Goal: Information Seeking & Learning: Learn about a topic

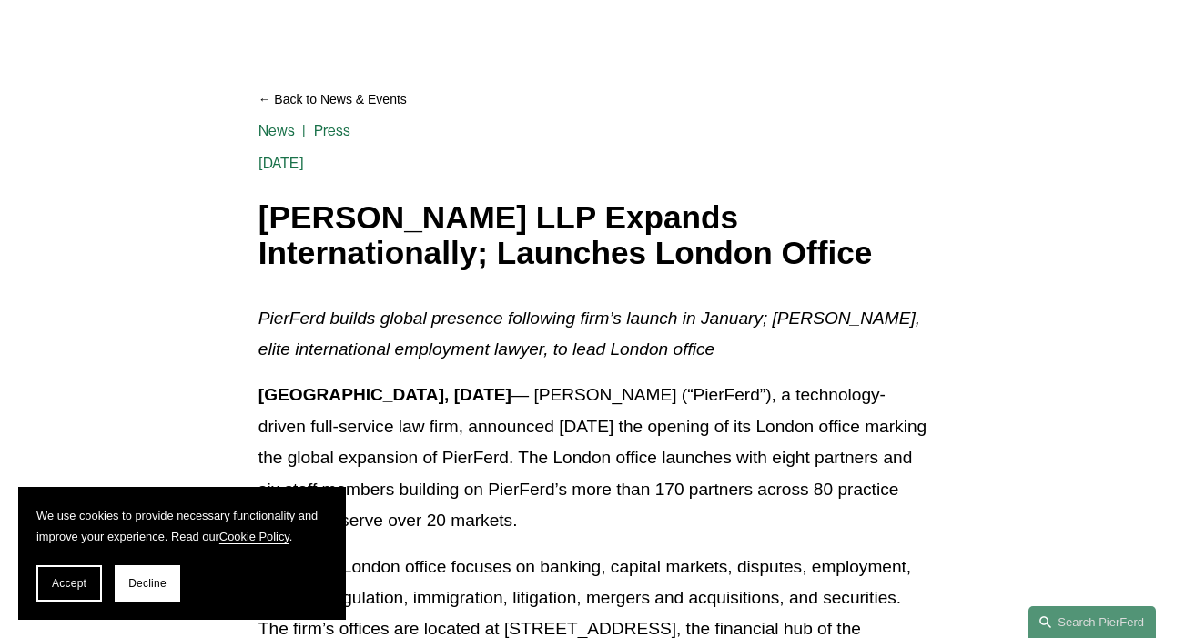
scroll to position [143, 0]
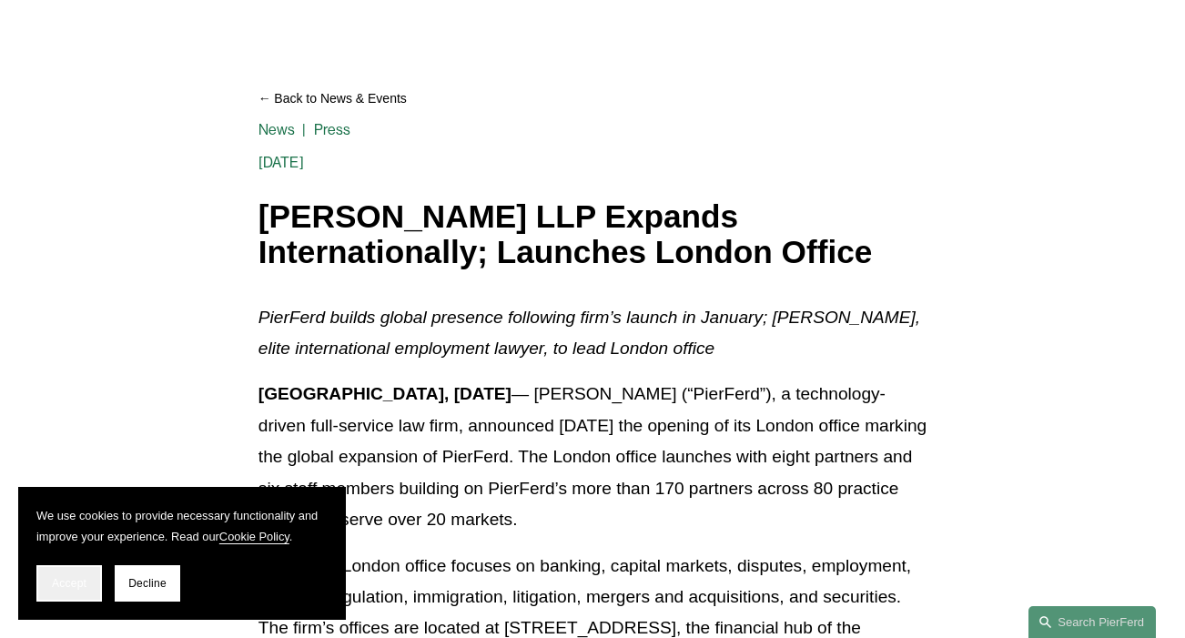
click at [80, 583] on span "Accept" at bounding box center [69, 583] width 35 height 13
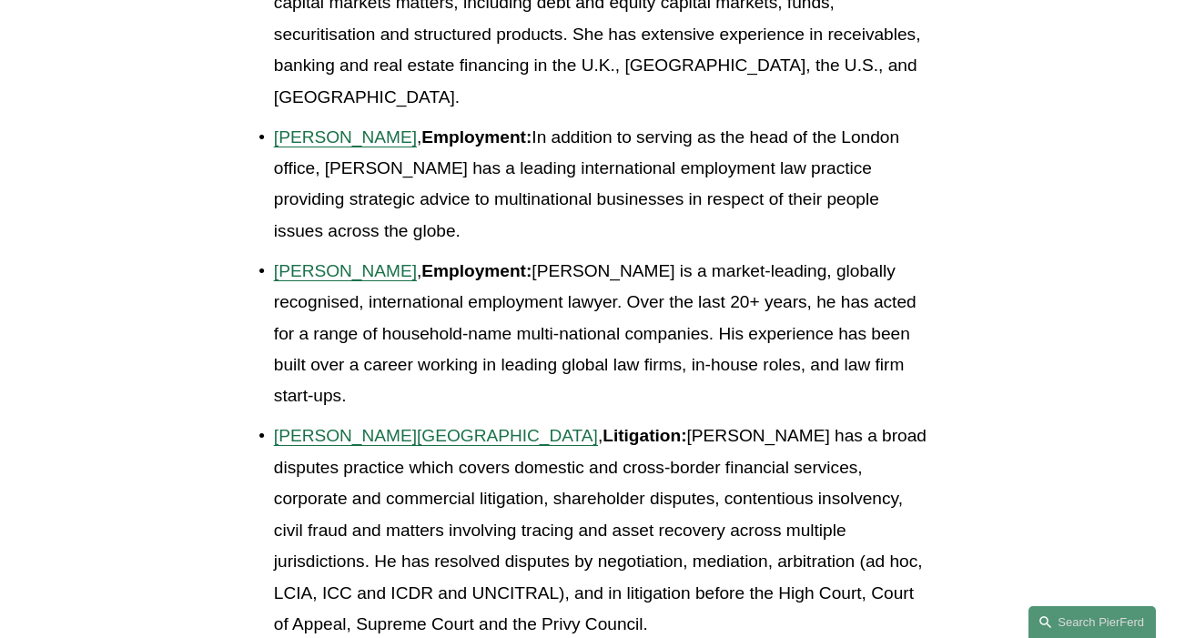
scroll to position [1796, 0]
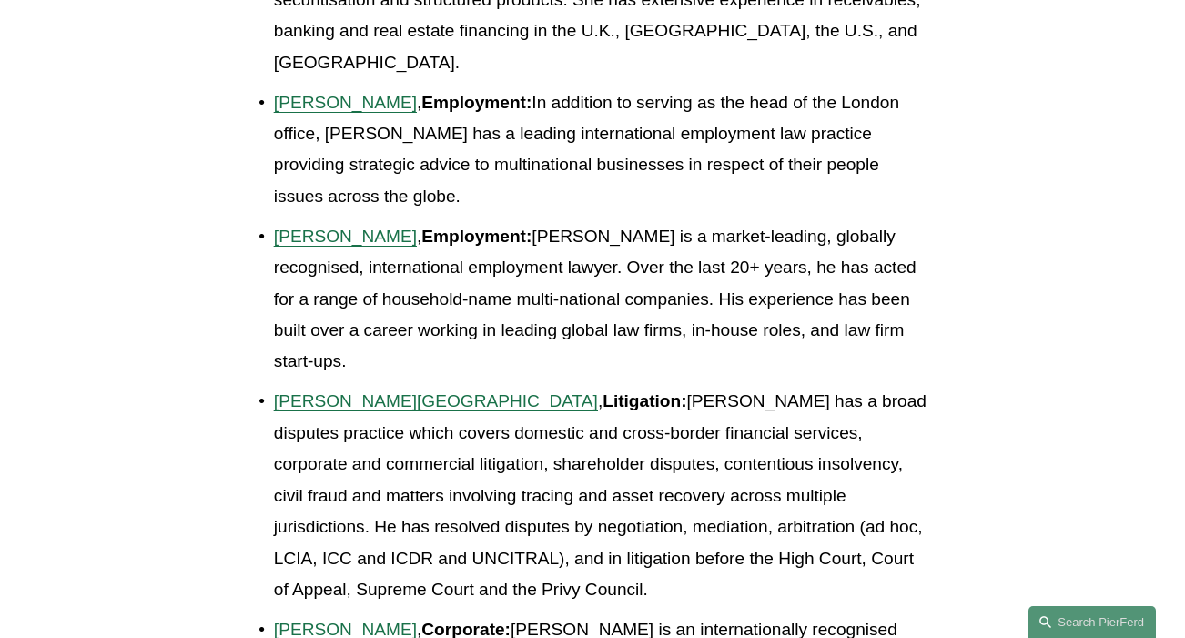
click at [320, 391] on span "[PERSON_NAME][GEOGRAPHIC_DATA]" at bounding box center [436, 400] width 324 height 19
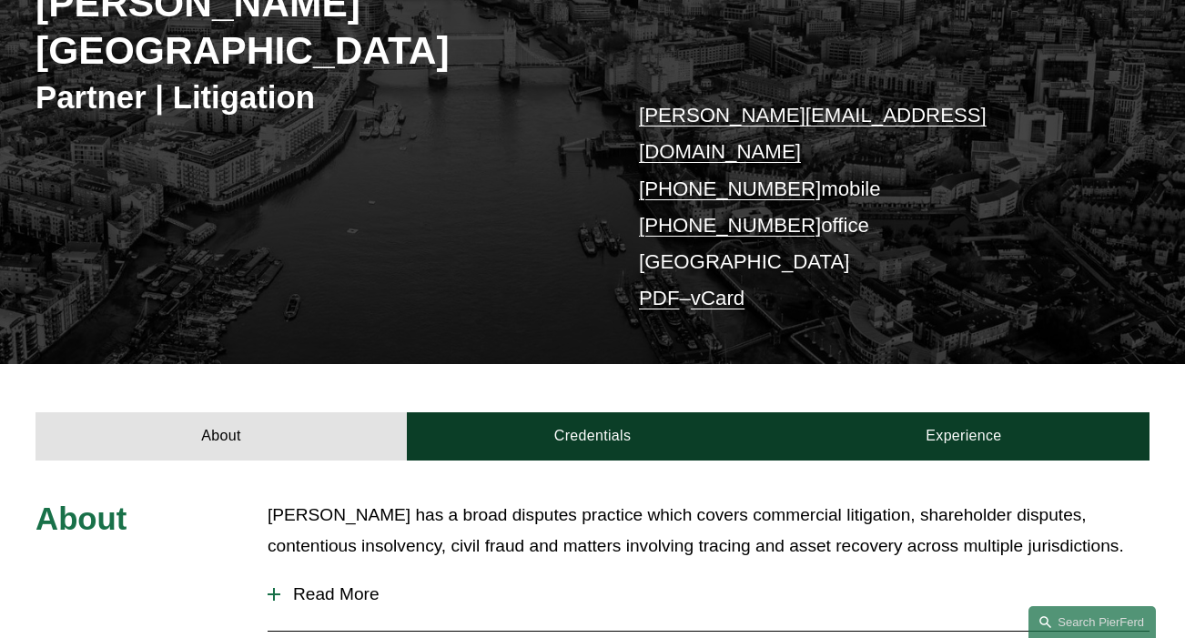
scroll to position [508, 0]
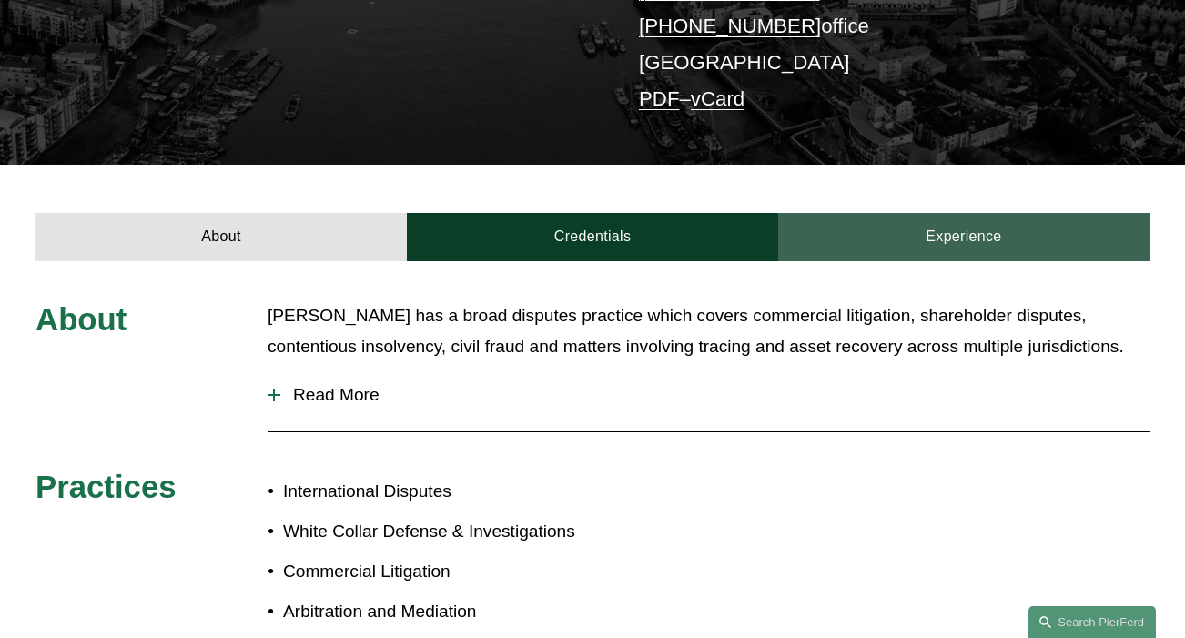
click at [904, 213] on link "Experience" at bounding box center [963, 237] width 371 height 48
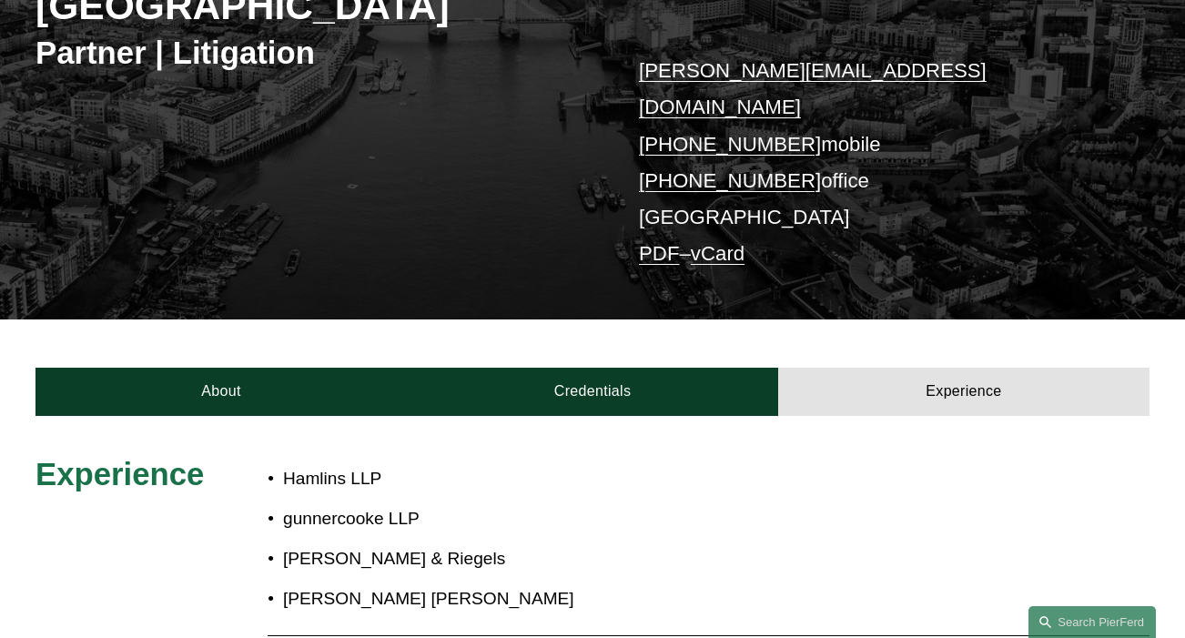
scroll to position [388, 0]
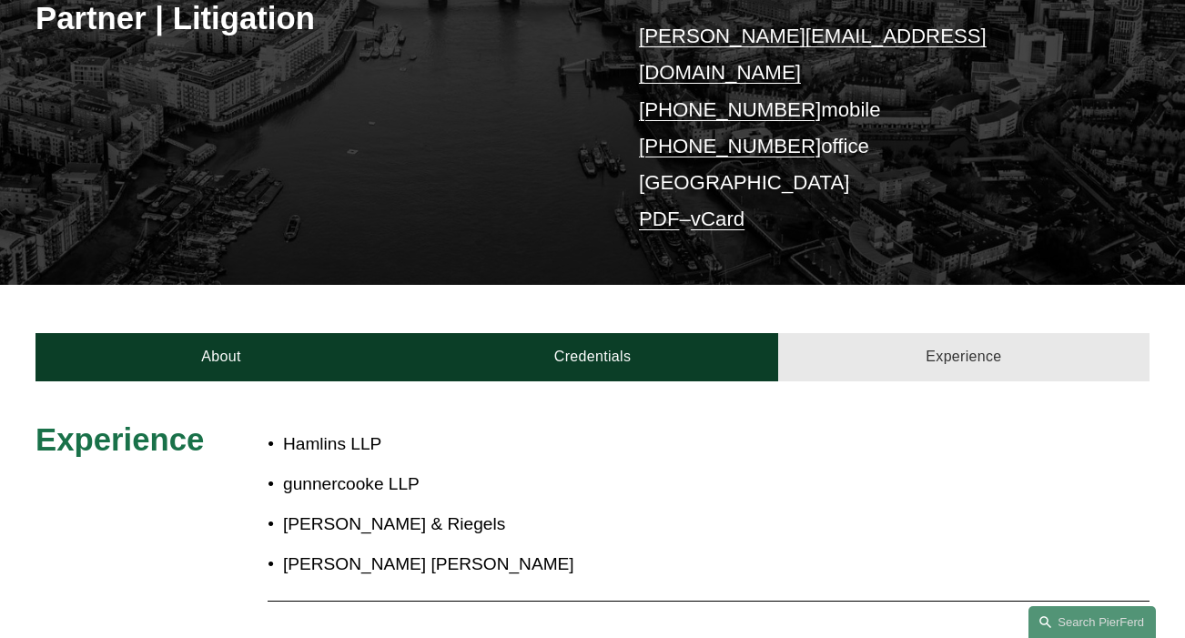
click at [813, 333] on link "Experience" at bounding box center [963, 357] width 371 height 48
click at [961, 333] on link "Experience" at bounding box center [963, 357] width 371 height 48
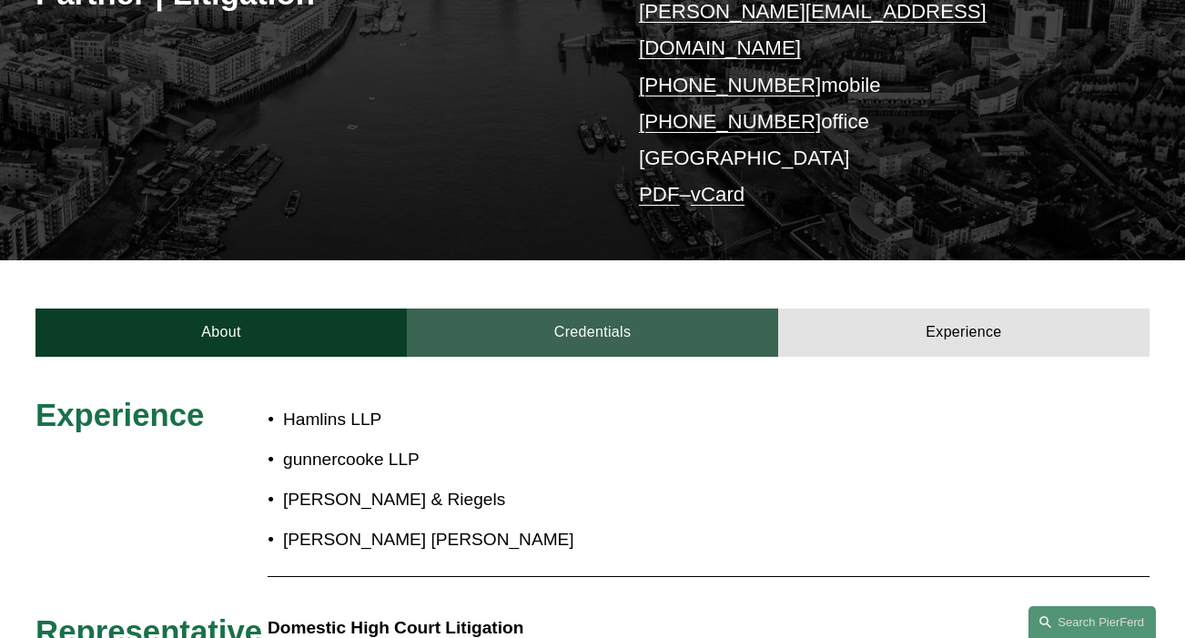
scroll to position [444, 0]
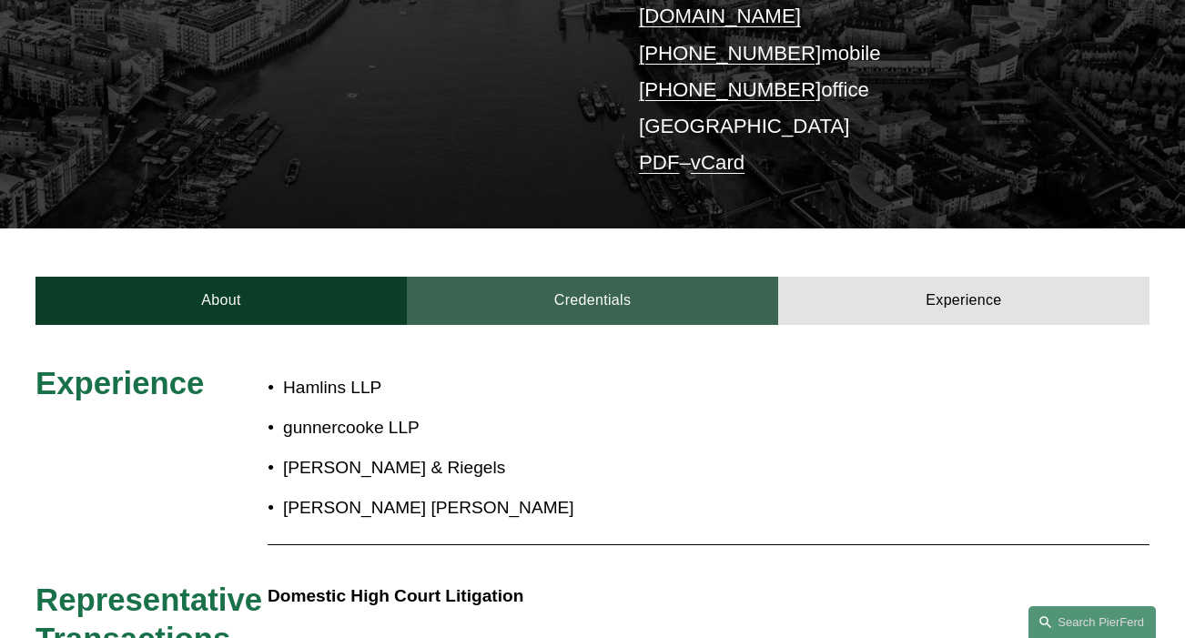
click at [531, 277] on link "Credentials" at bounding box center [592, 301] width 371 height 48
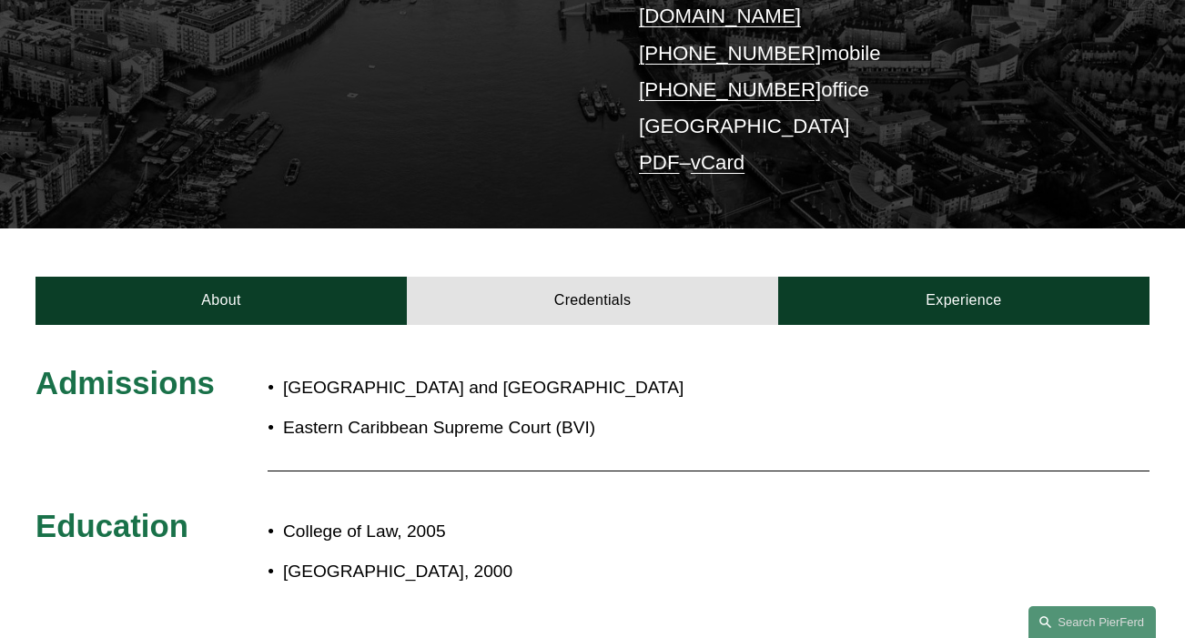
click at [251, 228] on div "About Credentials Experience" at bounding box center [592, 276] width 1185 height 96
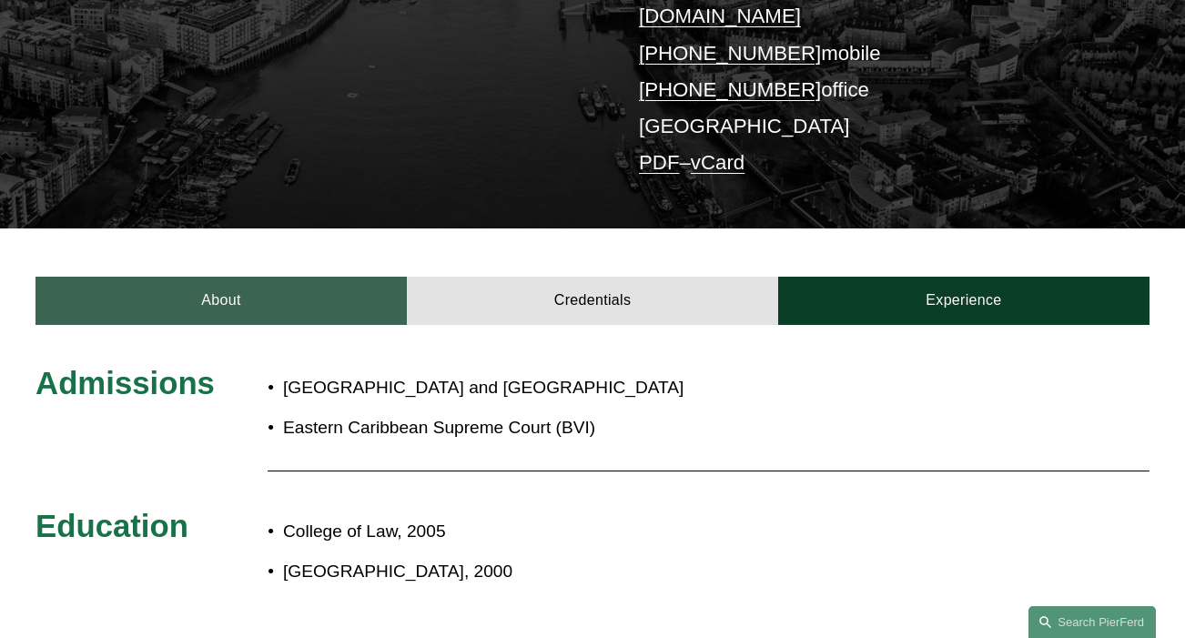
click at [233, 277] on link "About" at bounding box center [220, 301] width 371 height 48
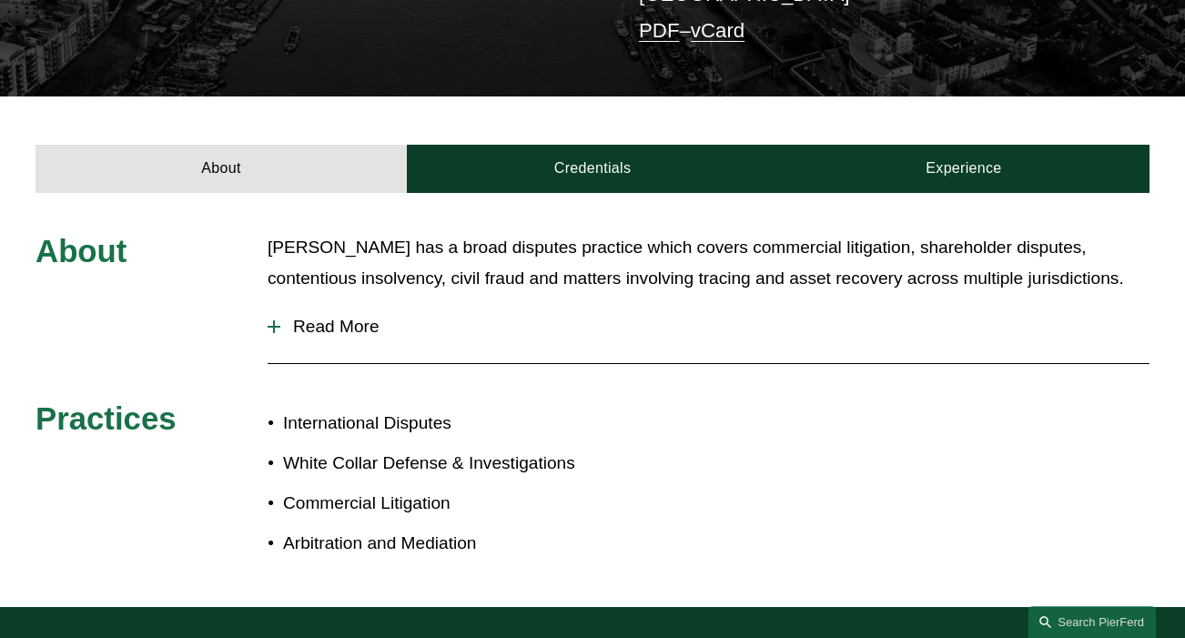
scroll to position [619, 0]
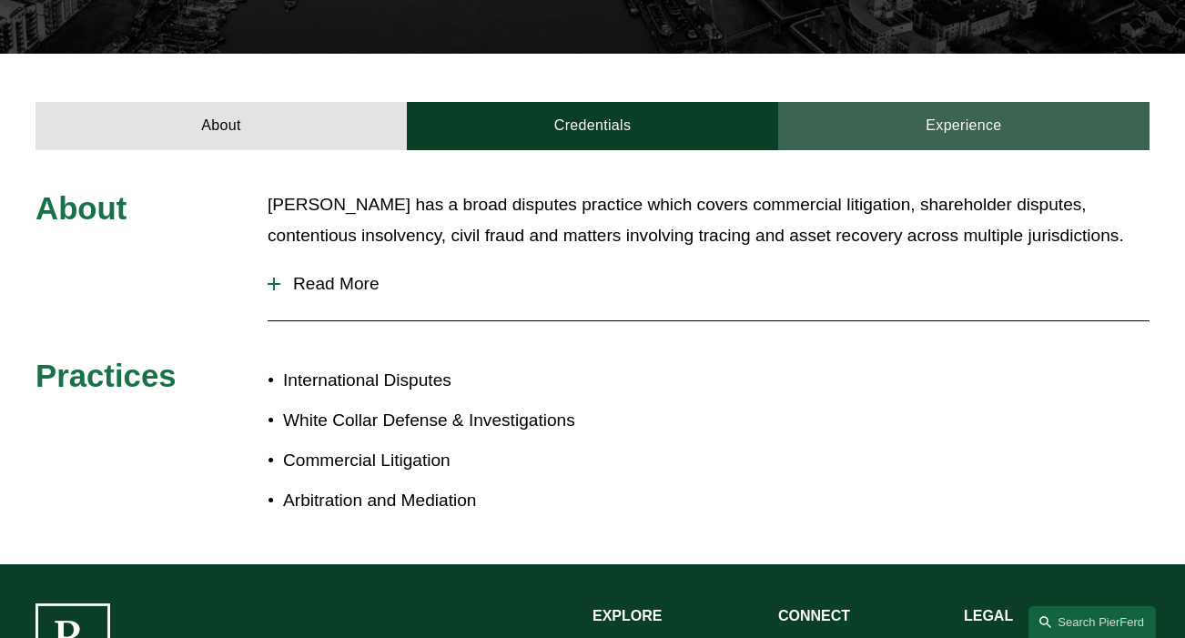
click at [1058, 102] on link "Experience" at bounding box center [963, 126] width 371 height 48
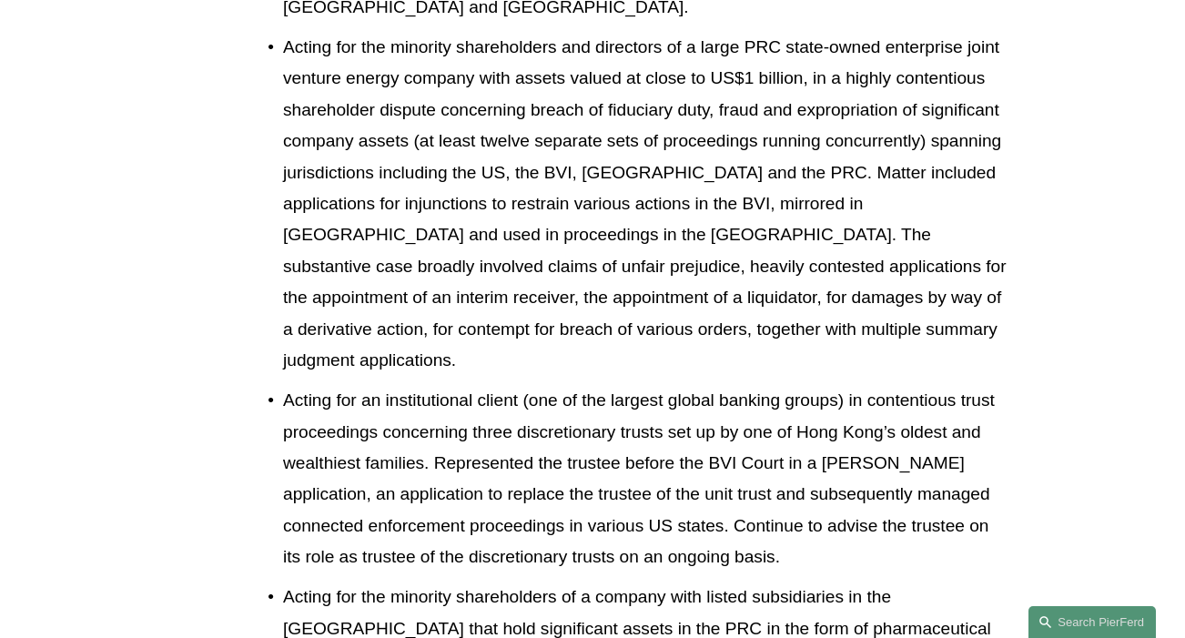
scroll to position [1778, 0]
